Goal: Check status

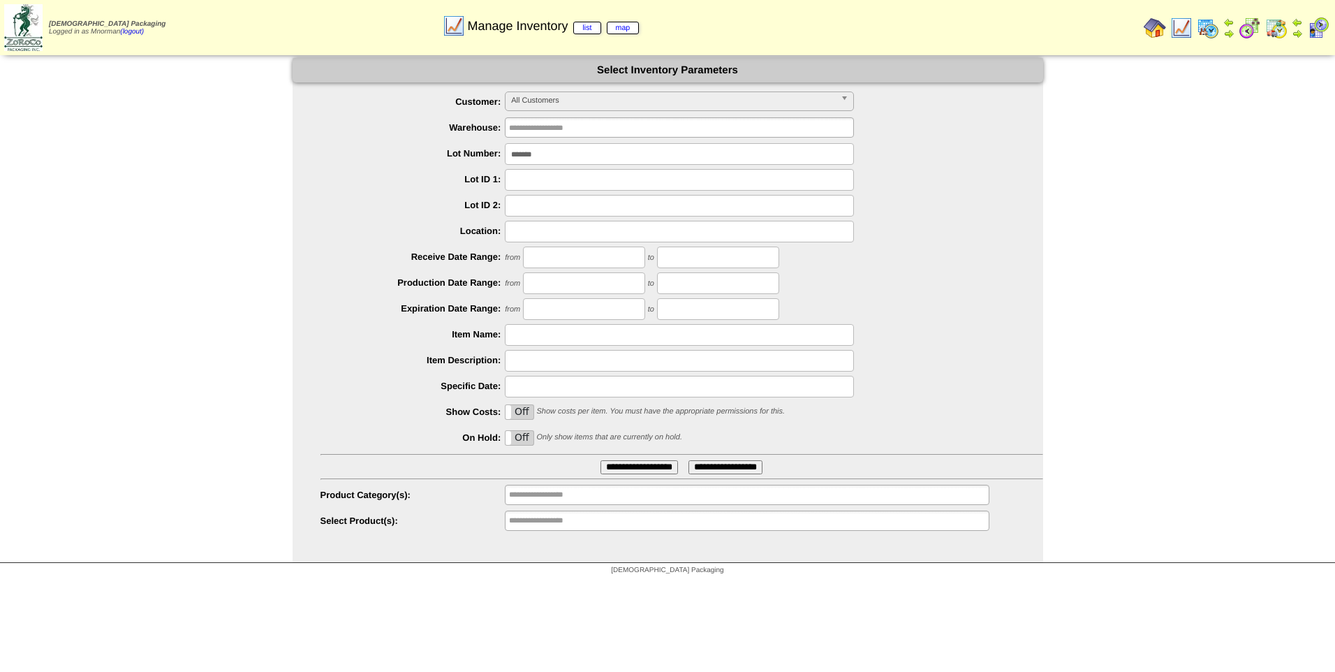
click at [1277, 24] on img at bounding box center [1276, 28] width 22 height 22
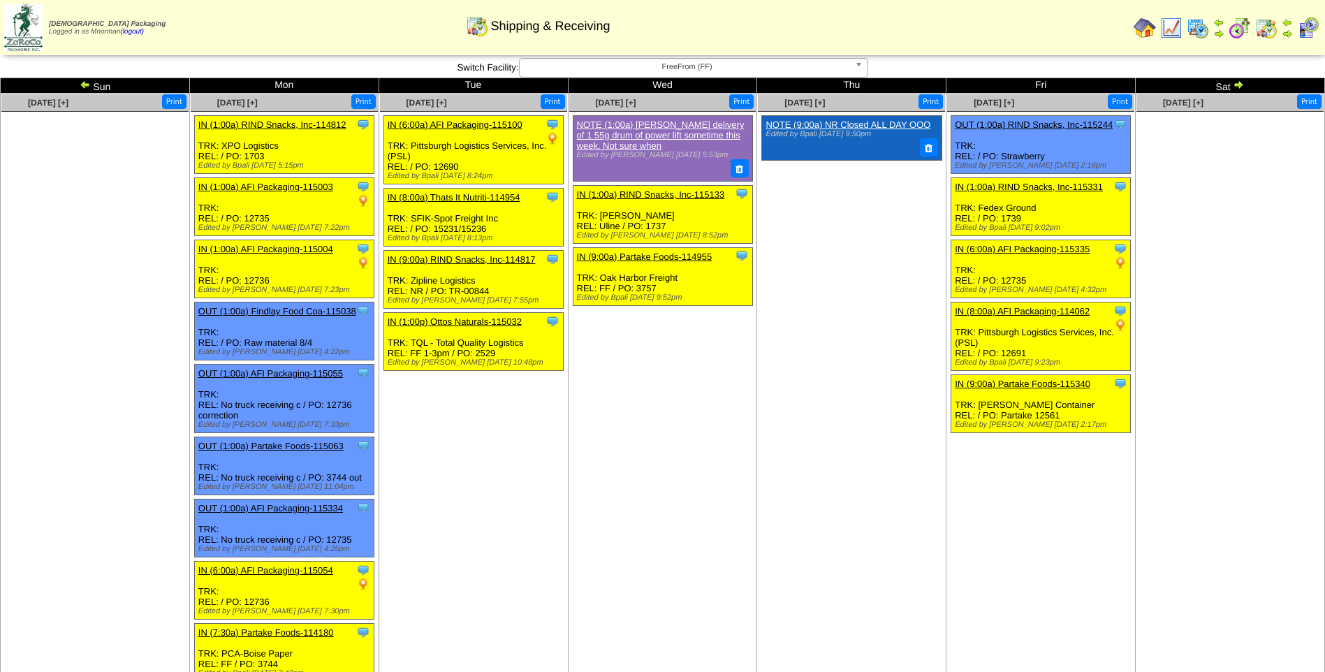
click at [1242, 81] on img at bounding box center [1237, 84] width 11 height 11
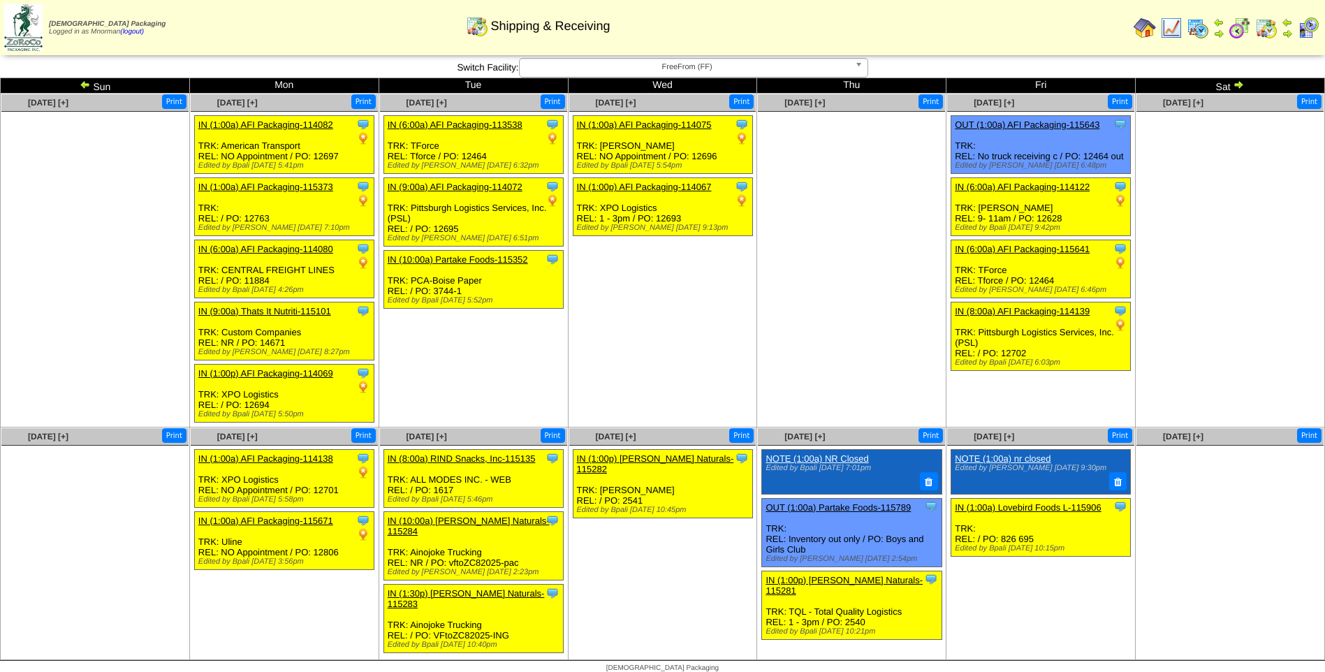
click at [1238, 83] on img at bounding box center [1237, 84] width 11 height 11
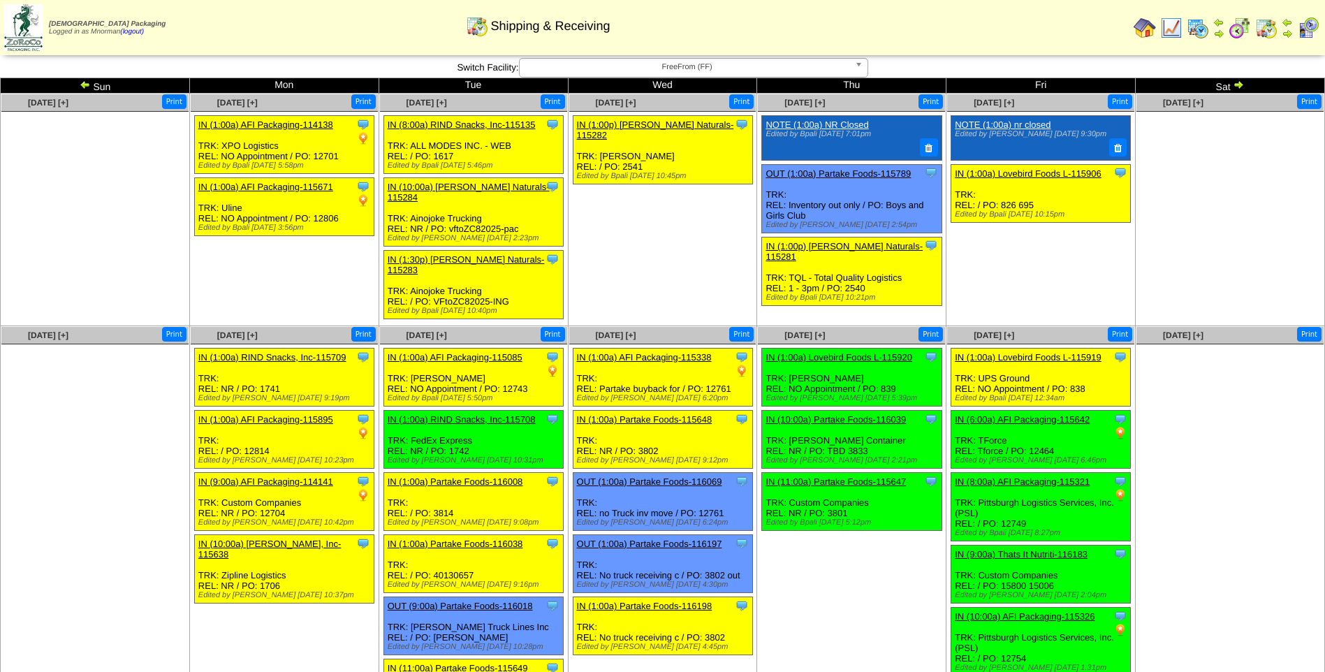
click at [1235, 85] on img at bounding box center [1237, 84] width 11 height 11
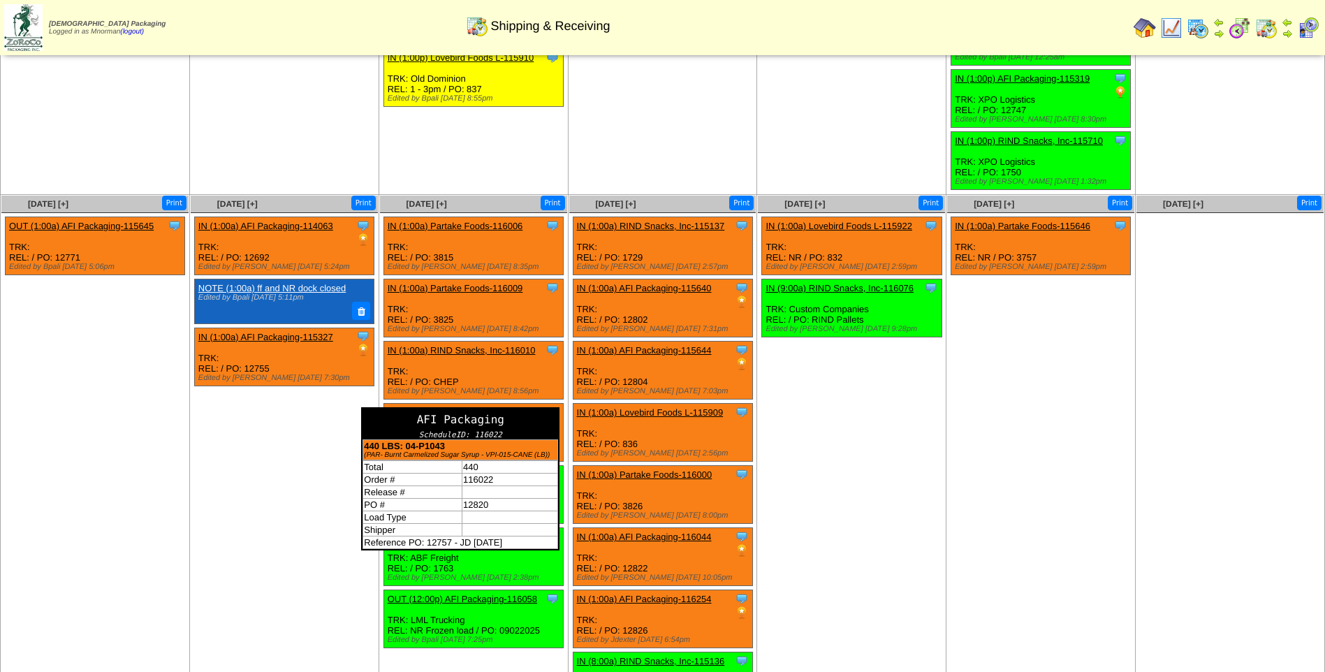
scroll to position [559, 0]
